Goal: Task Accomplishment & Management: Use online tool/utility

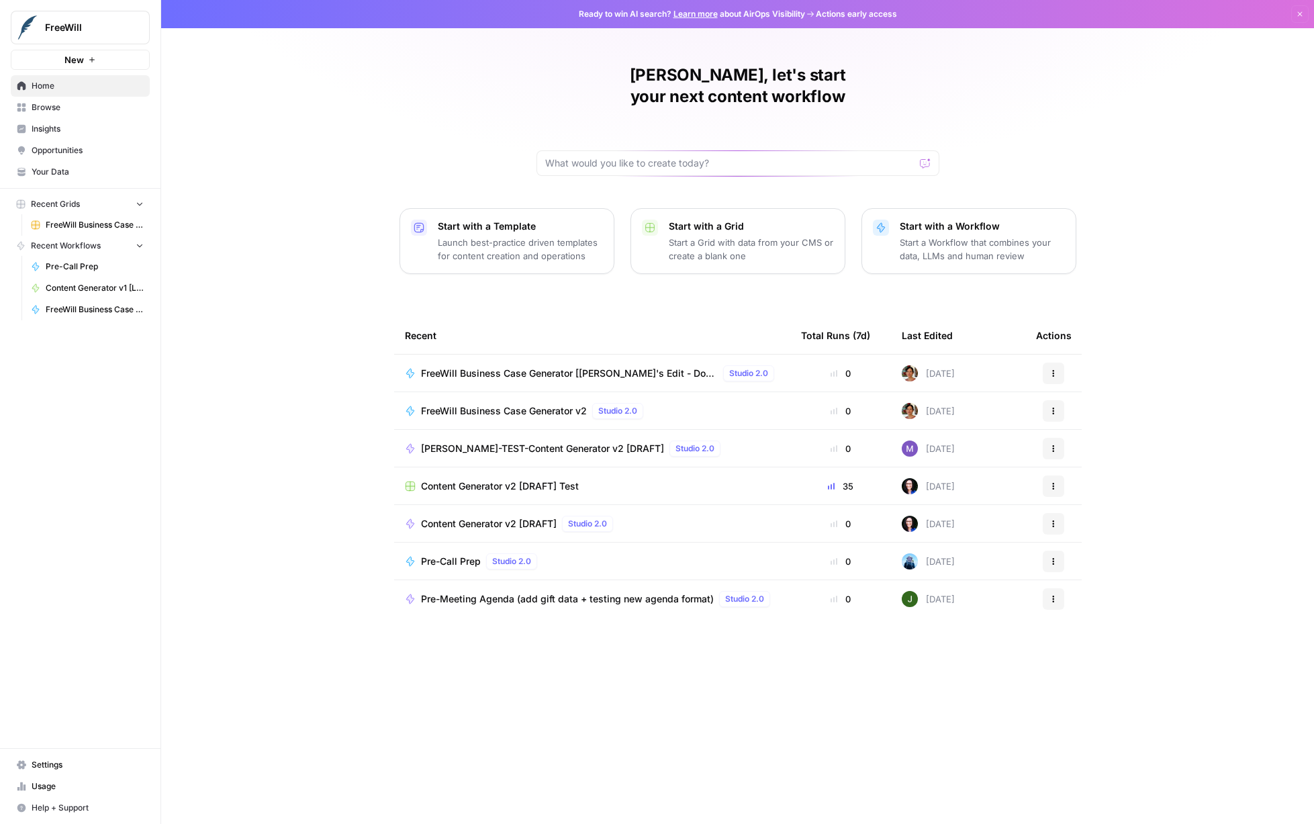
click at [72, 112] on span "Browse" at bounding box center [88, 107] width 112 height 12
